Goal: Information Seeking & Learning: Stay updated

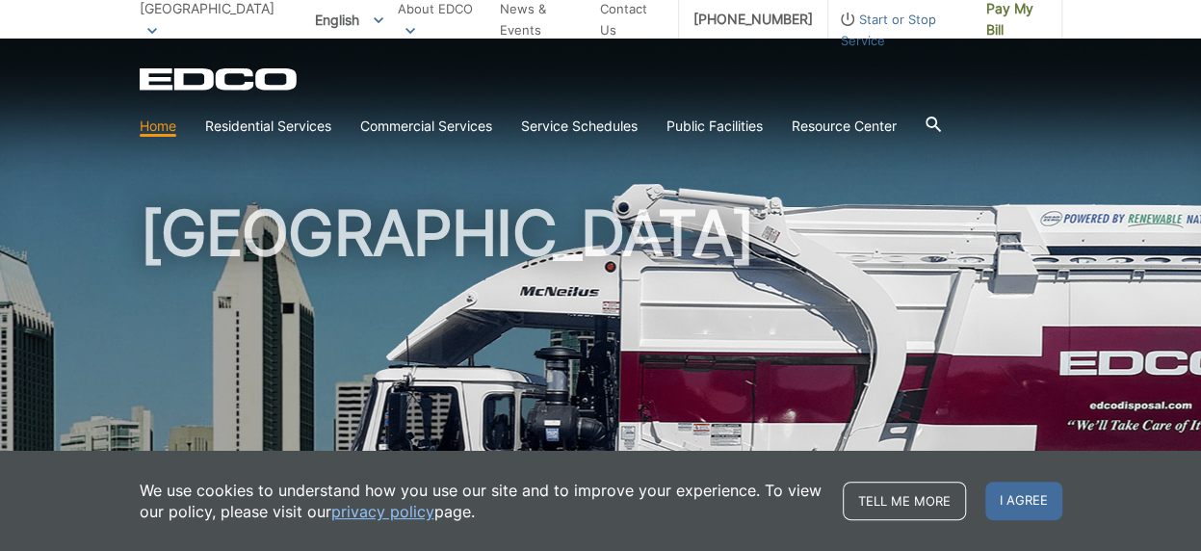
click at [157, 28] on icon at bounding box center [152, 31] width 10 height 7
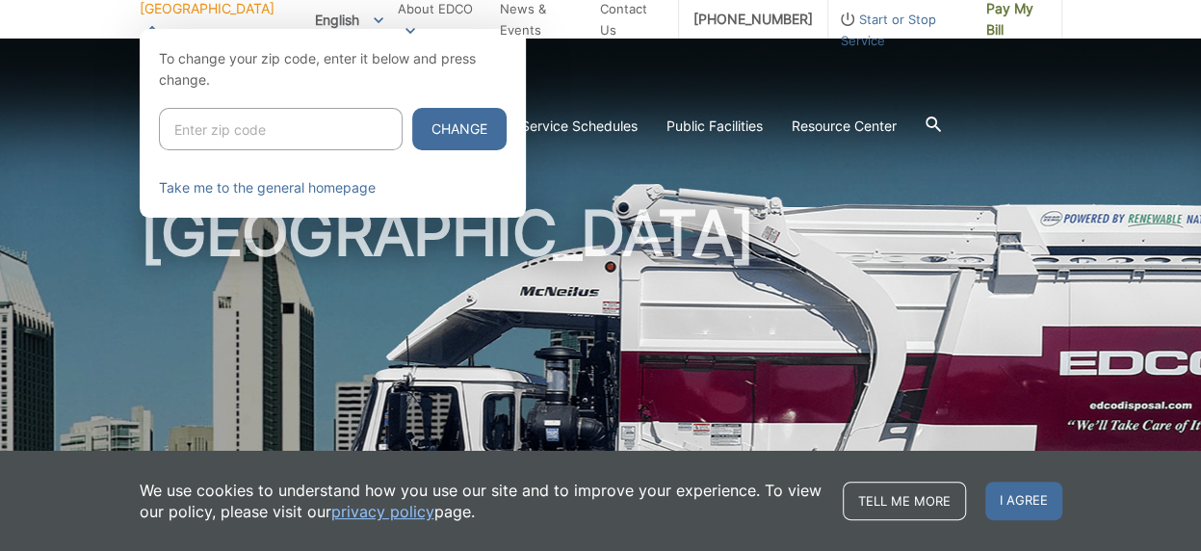
click at [670, 97] on div at bounding box center [600, 304] width 1201 height 551
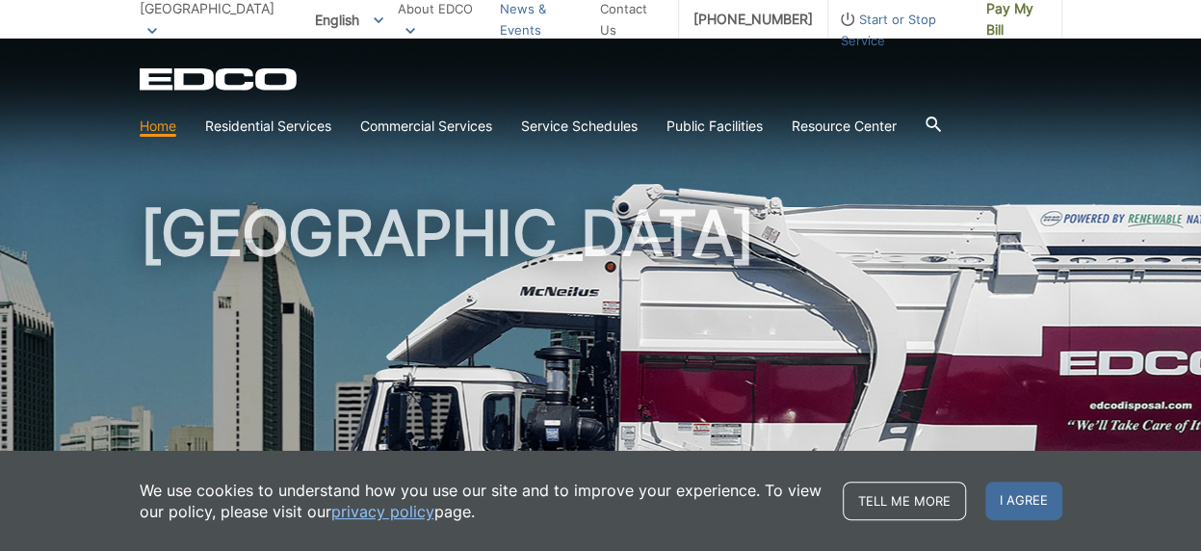
click at [540, 16] on link "News & Events" at bounding box center [543, 19] width 86 height 42
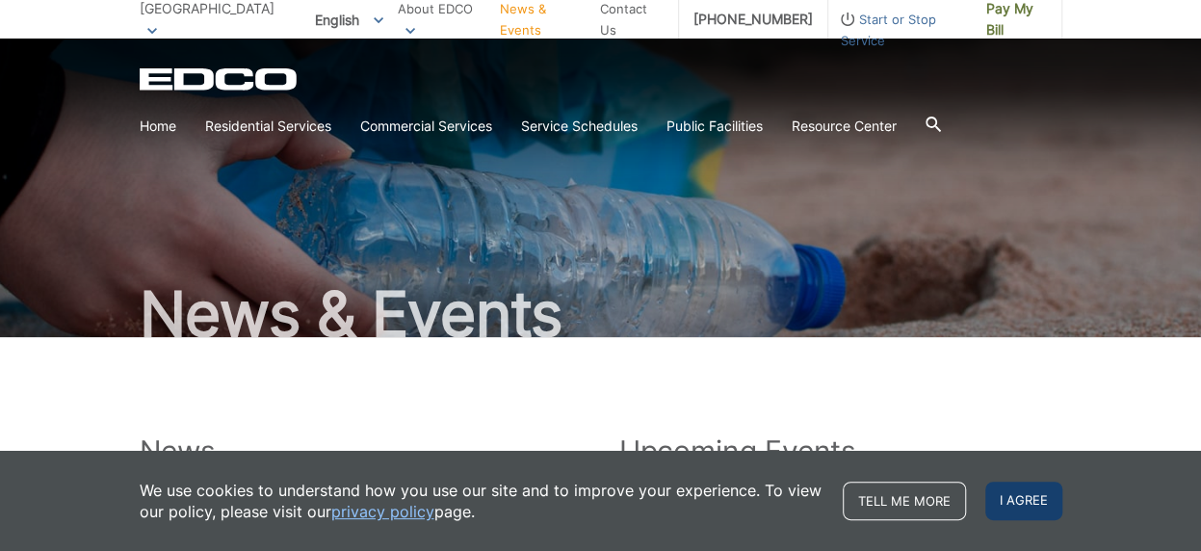
click at [1021, 492] on span "I agree" at bounding box center [1024, 501] width 77 height 39
